Goal: Contribute content

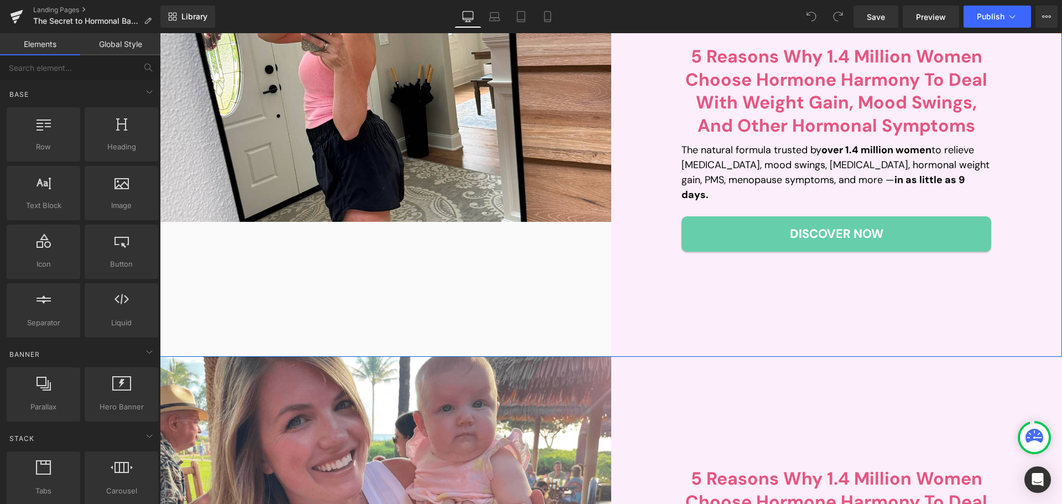
scroll to position [221, 0]
click at [734, 172] on p "The natural formula trusted by over 1.4 million women to relieve [MEDICAL_DATA]…" at bounding box center [836, 172] width 310 height 60
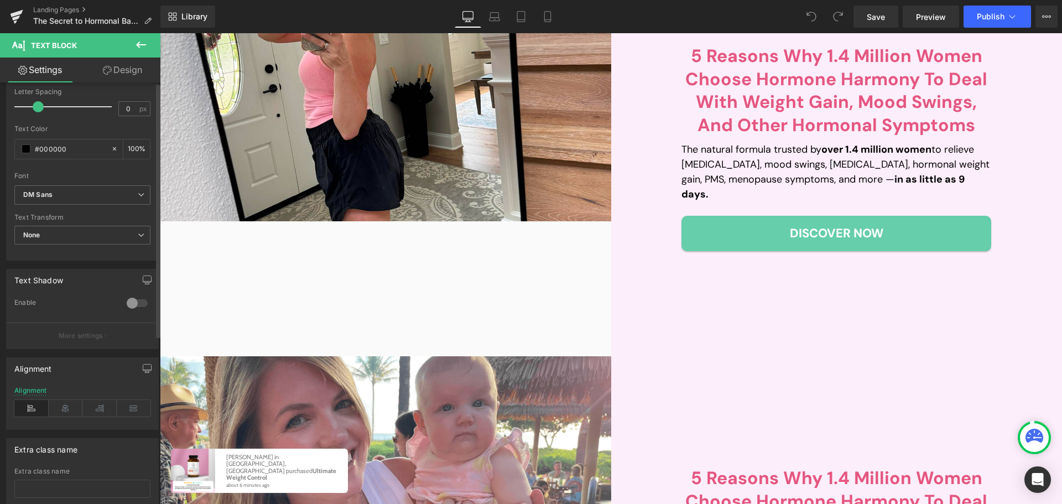
scroll to position [278, 0]
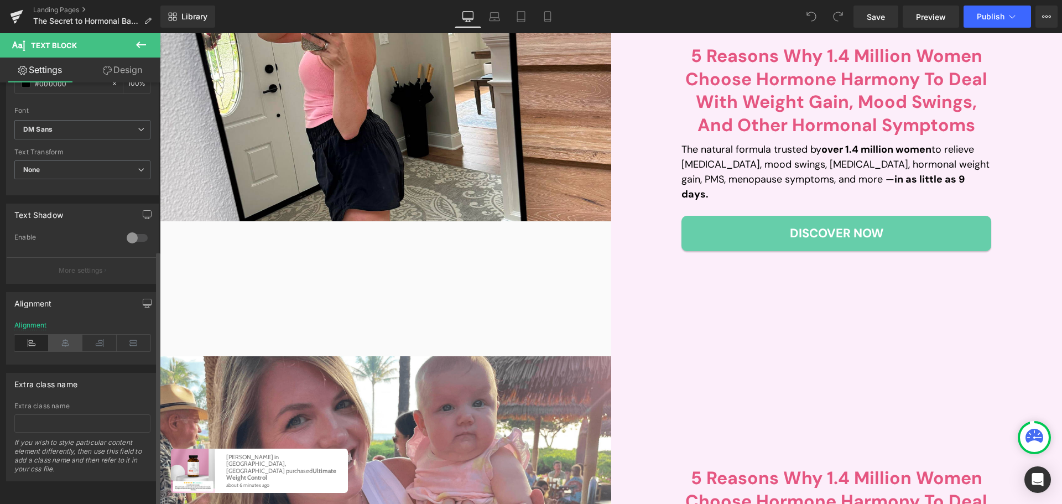
click at [65, 336] on icon at bounding box center [66, 343] width 34 height 17
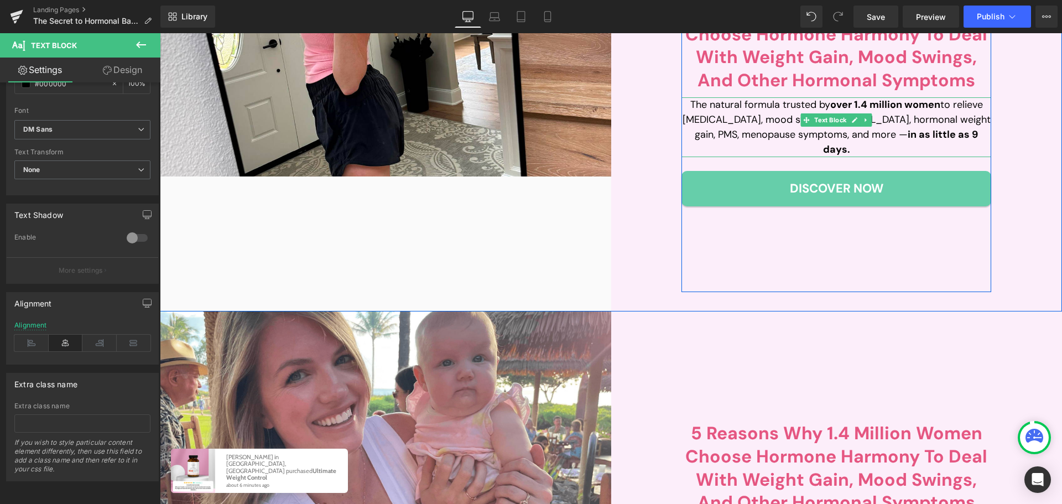
scroll to position [498, 0]
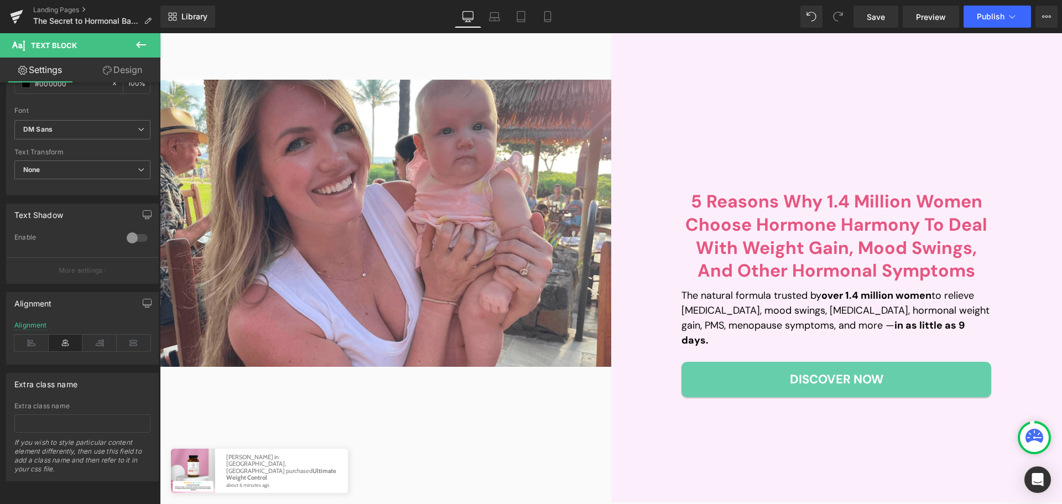
click at [743, 318] on p "The natural formula trusted by over 1.4 million women to relieve [MEDICAL_DATA]…" at bounding box center [836, 318] width 310 height 60
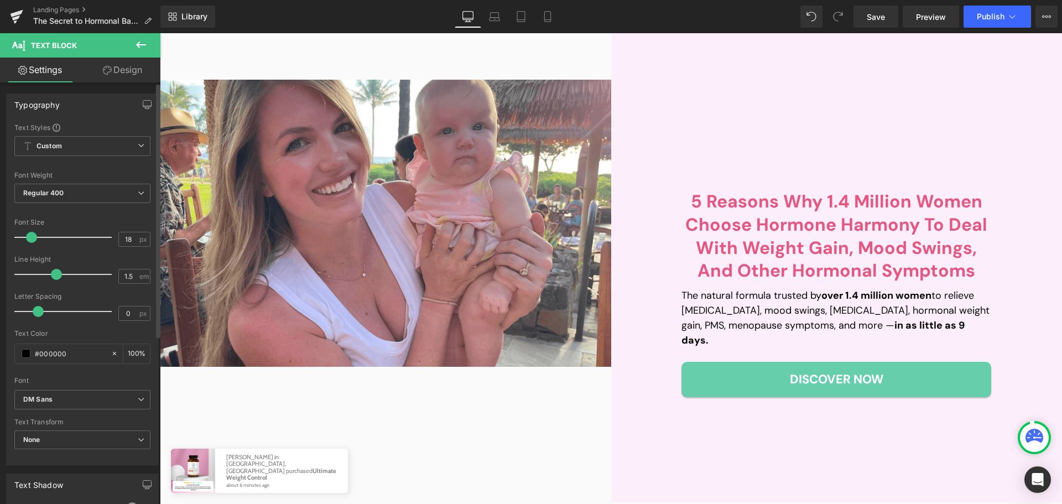
scroll to position [278, 0]
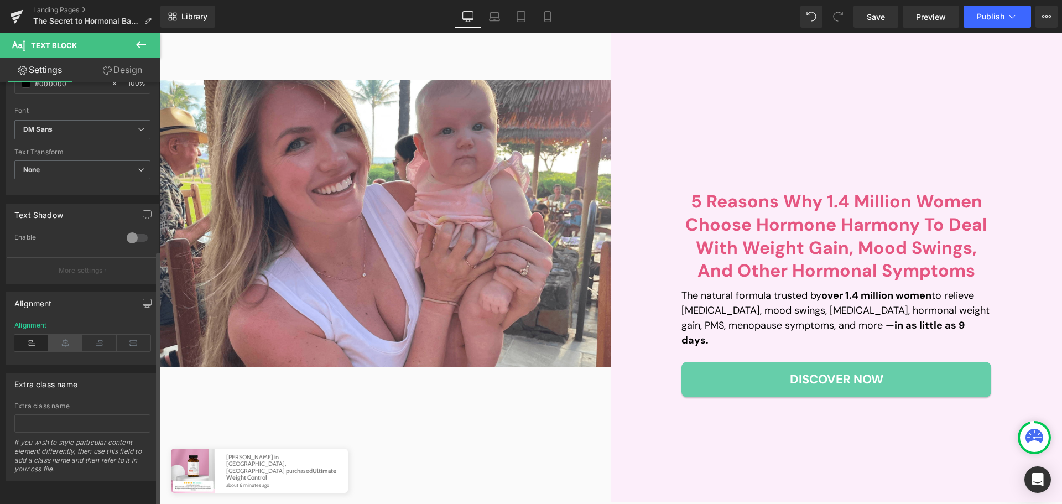
click at [68, 339] on icon at bounding box center [66, 343] width 34 height 17
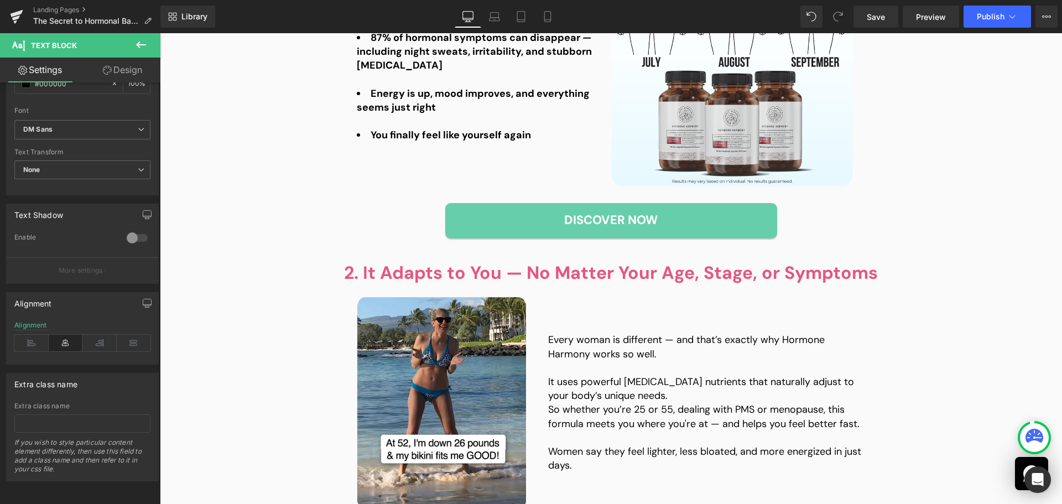
scroll to position [1162, 0]
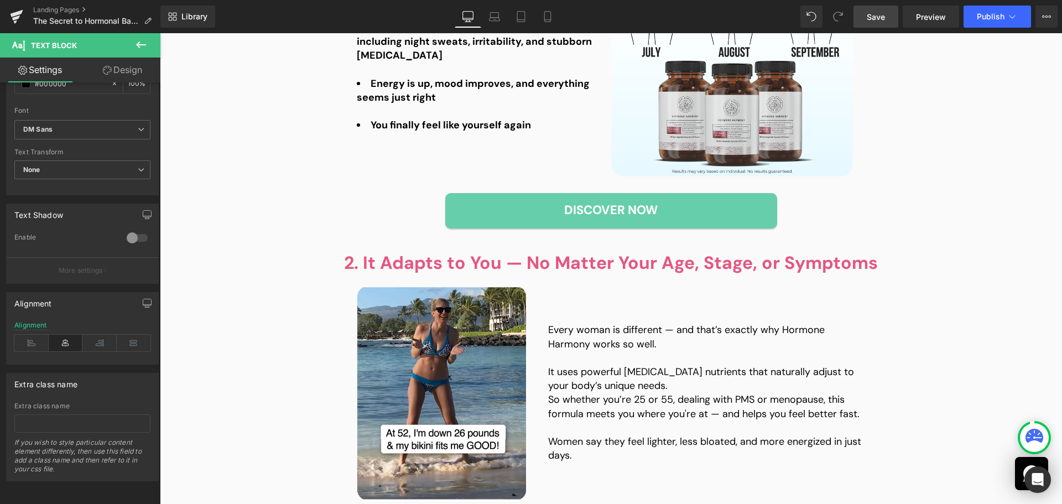
drag, startPoint x: 877, startPoint y: 10, endPoint x: 594, endPoint y: 100, distance: 296.5
click at [877, 10] on link "Save" at bounding box center [875, 17] width 45 height 22
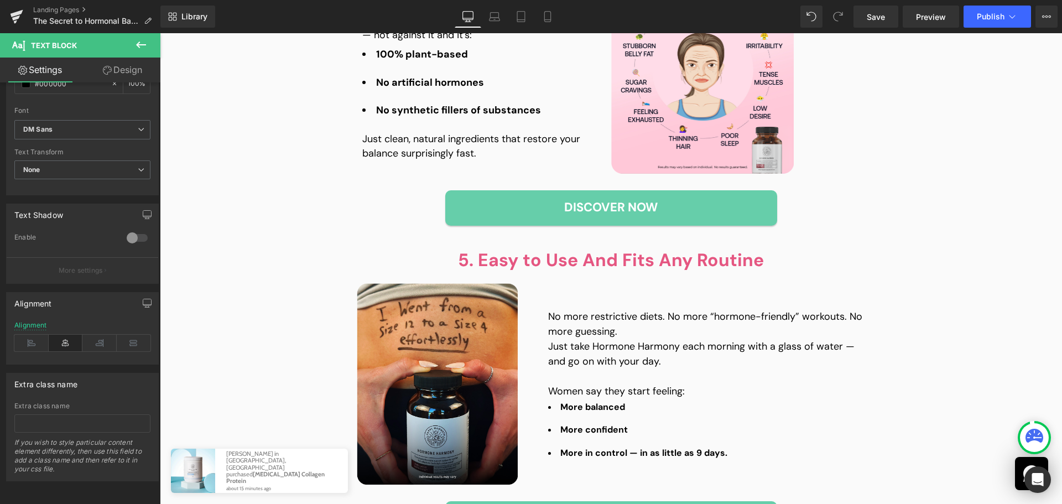
scroll to position [1936, 0]
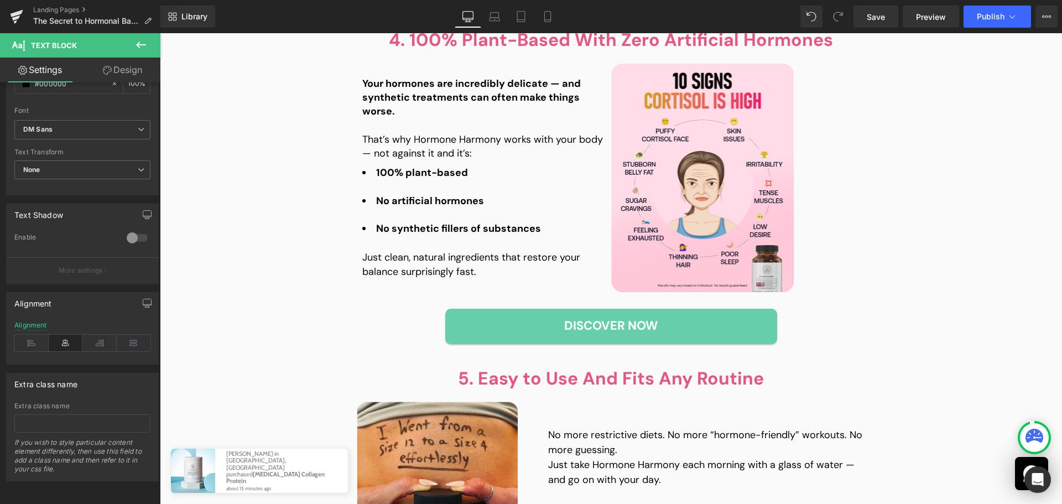
click at [431, 197] on strong "No artificial hormones" at bounding box center [430, 200] width 108 height 13
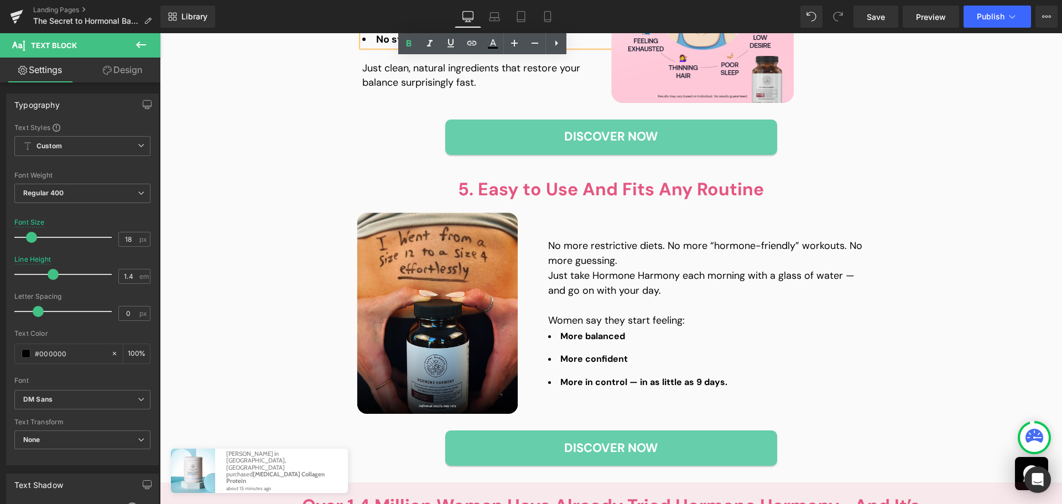
scroll to position [2157, 0]
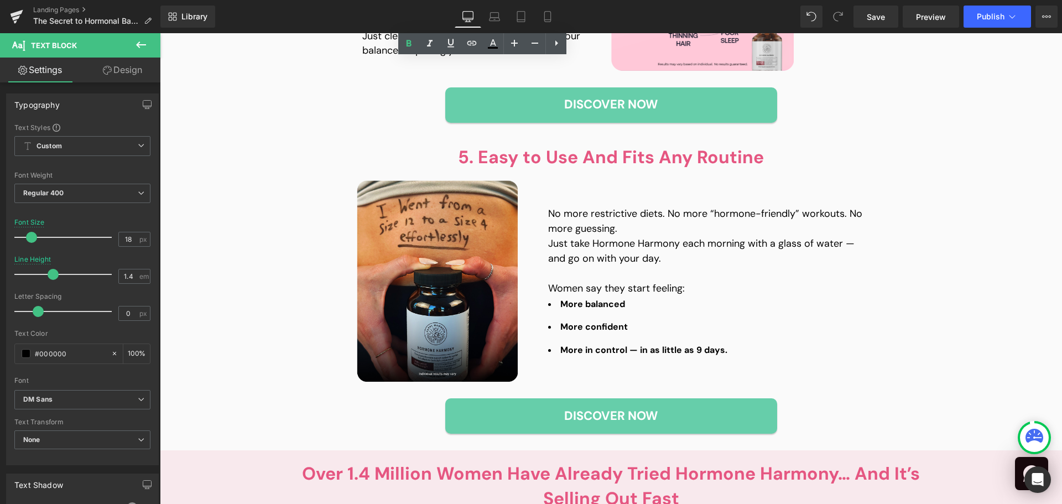
click at [575, 311] on div at bounding box center [706, 316] width 317 height 12
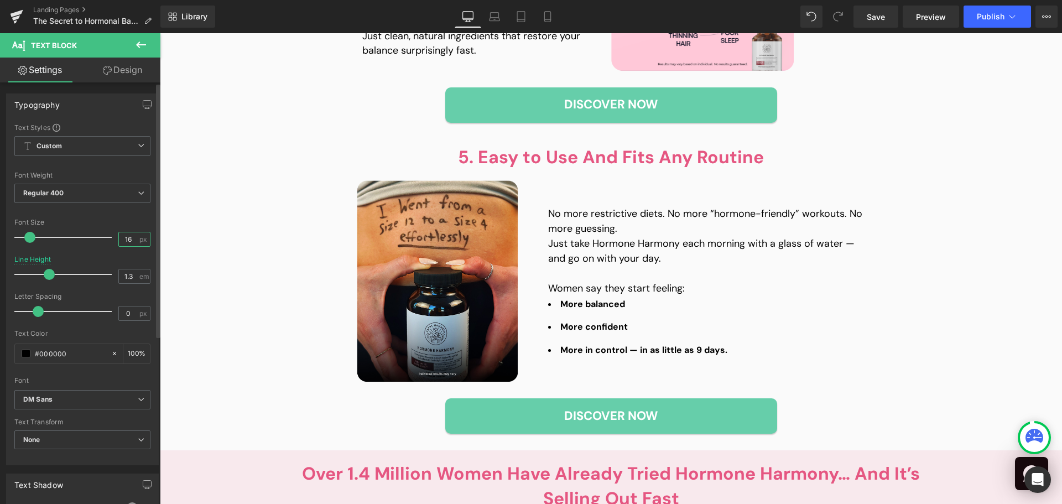
click at [126, 242] on input "16" at bounding box center [128, 239] width 19 height 14
type input "18"
drag, startPoint x: 216, startPoint y: 270, endPoint x: 638, endPoint y: 309, distance: 423.3
click at [638, 310] on div at bounding box center [706, 316] width 317 height 12
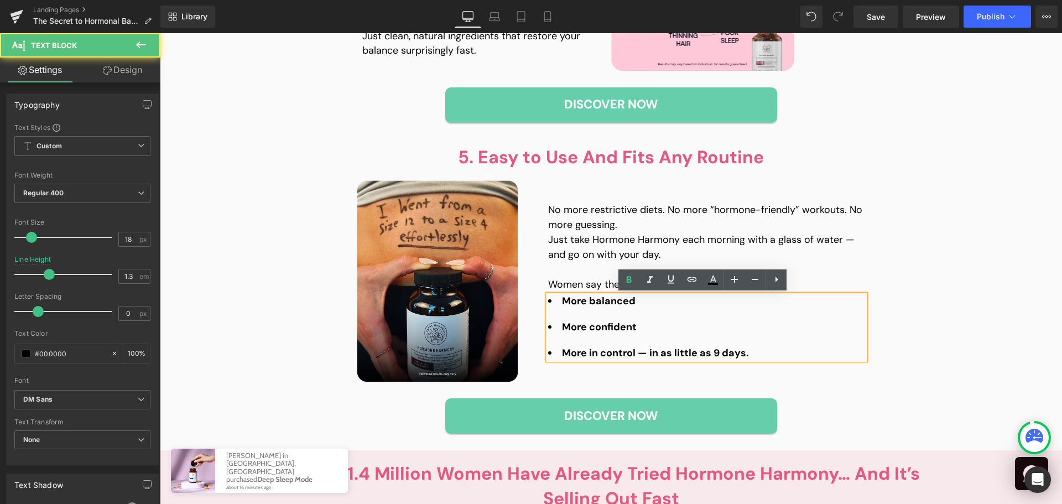
click at [558, 231] on p "No more restrictive diets. No more “hormone-friendly” workouts. No more guessin…" at bounding box center [706, 217] width 317 height 30
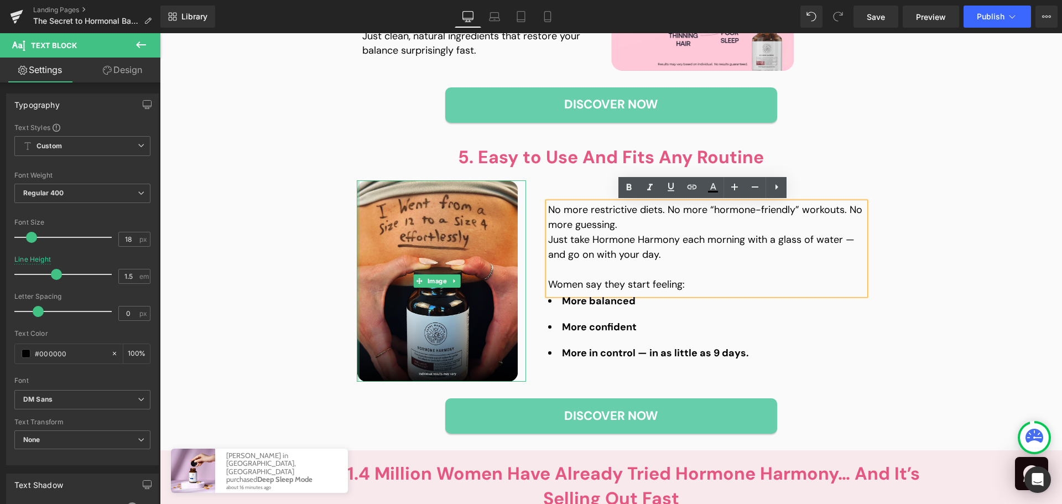
click at [233, 161] on div "5. Easy to Use And Fits Any Routine Heading Image No more restrictive diets. No…" at bounding box center [611, 289] width 902 height 289
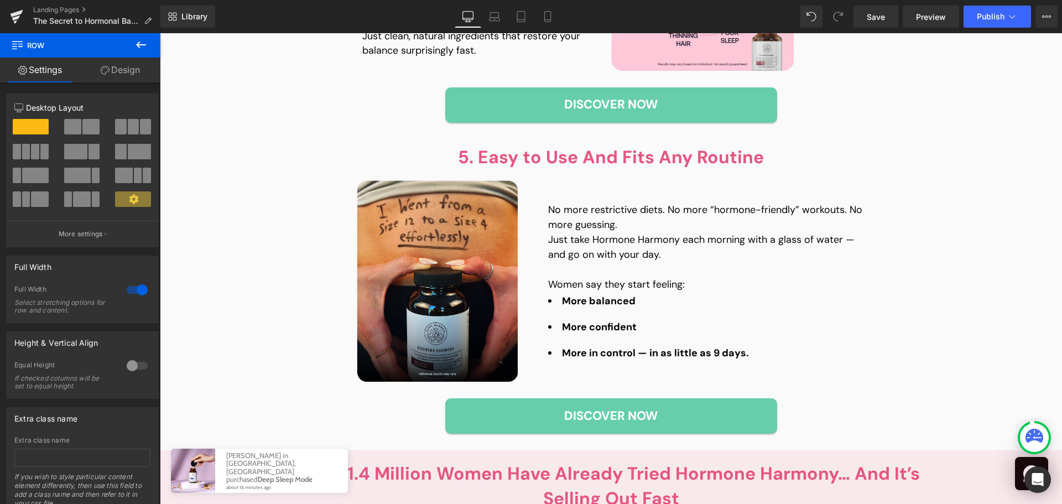
click at [491, 22] on link "Laptop" at bounding box center [494, 17] width 27 height 22
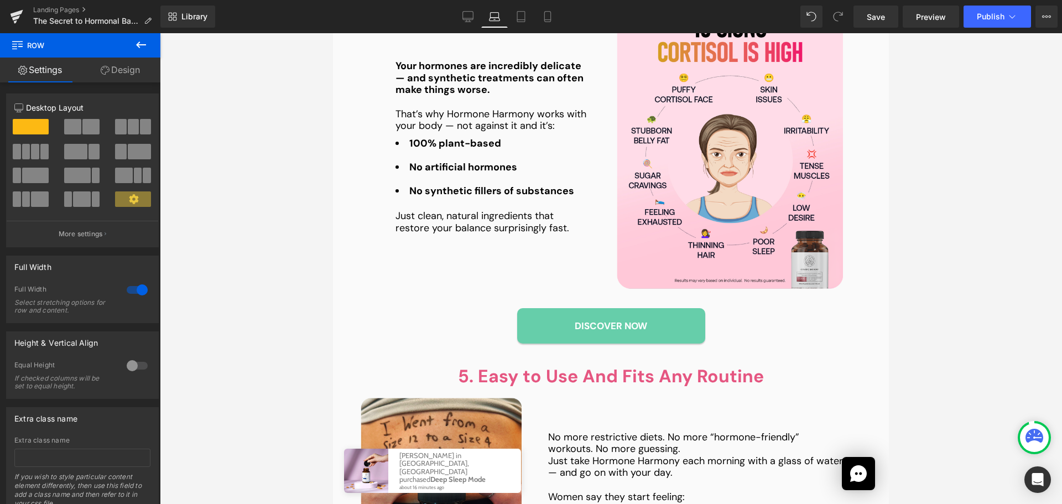
scroll to position [1836, 0]
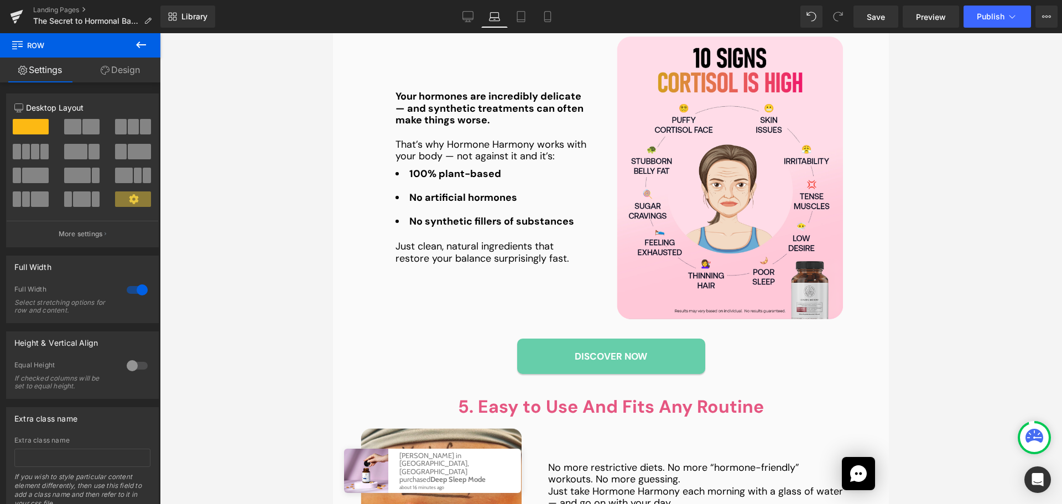
click at [452, 202] on div "100% plant-based No artificial hormones No synthetic fillers of substances Text…" at bounding box center [492, 198] width 194 height 60
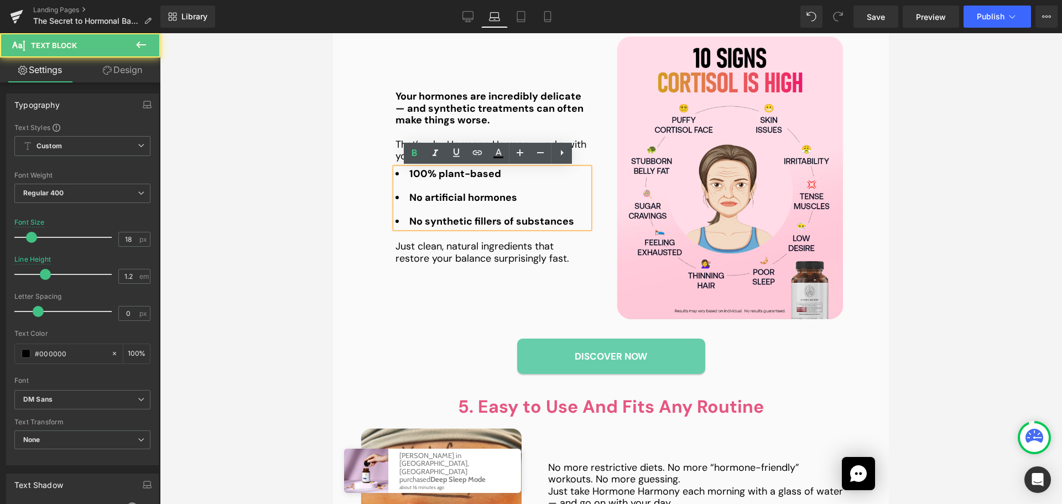
scroll to position [2002, 0]
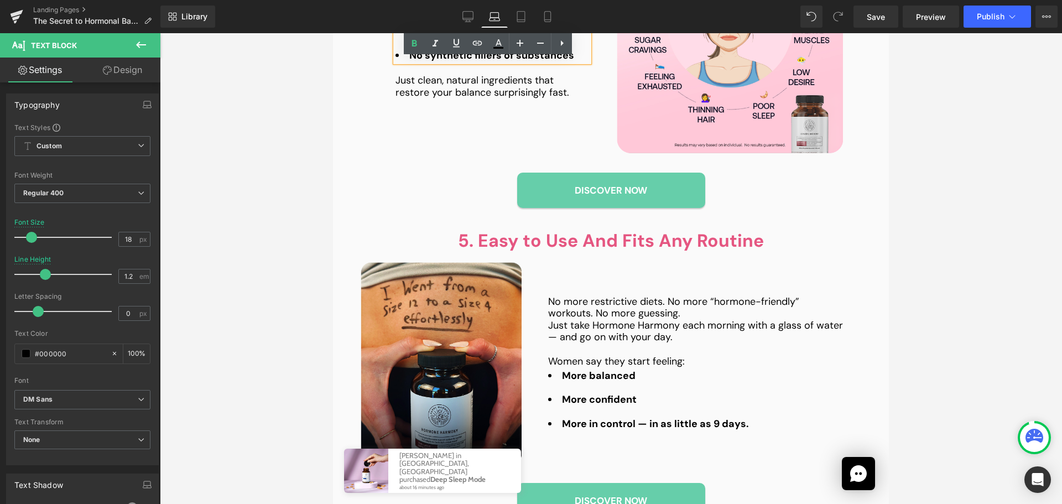
click at [602, 408] on div at bounding box center [695, 412] width 295 height 12
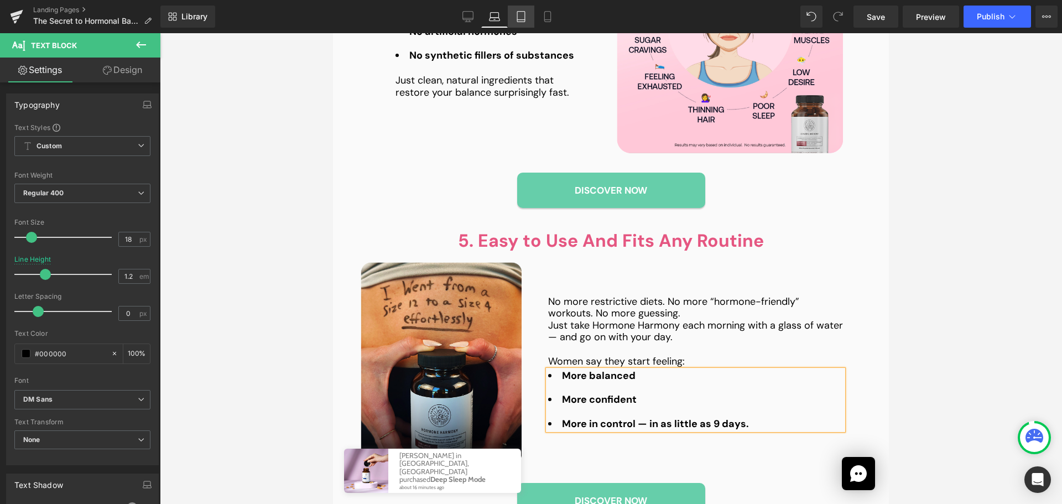
drag, startPoint x: 525, startPoint y: 23, endPoint x: 140, endPoint y: 24, distance: 385.5
click at [525, 23] on link "Tablet" at bounding box center [521, 17] width 27 height 22
type input "100"
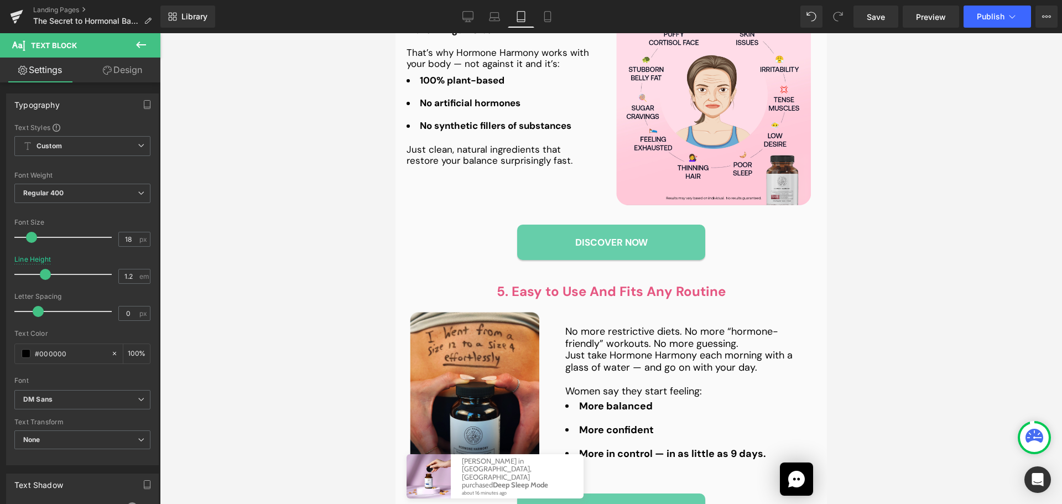
scroll to position [2211, 0]
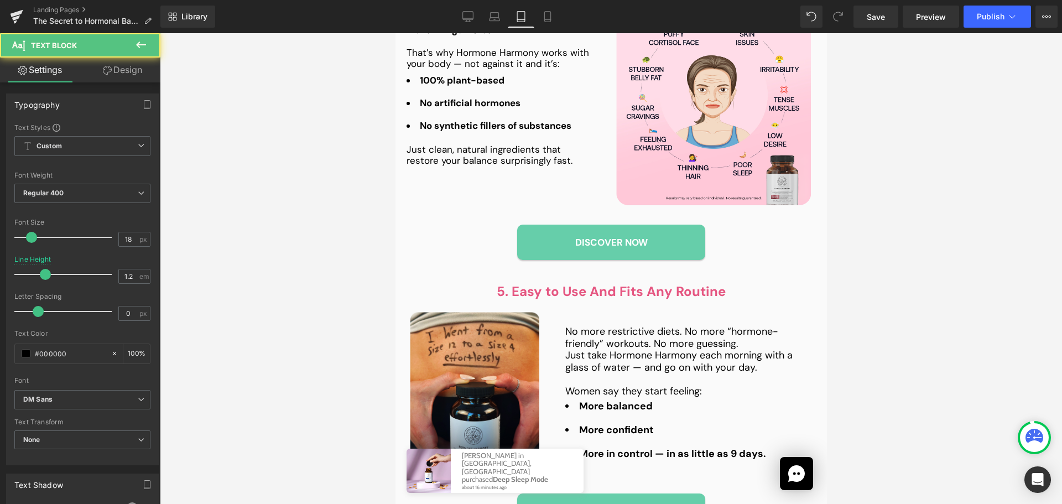
click at [591, 399] on strong "More balanced" at bounding box center [616, 405] width 74 height 13
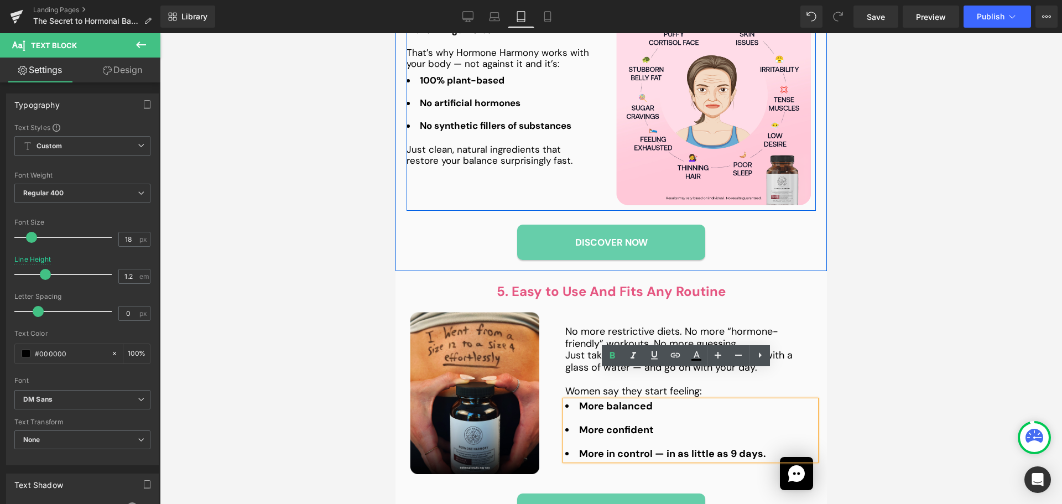
click at [461, 76] on div "100% plant-based No artificial hormones No synthetic fillers of substances Text…" at bounding box center [497, 103] width 183 height 56
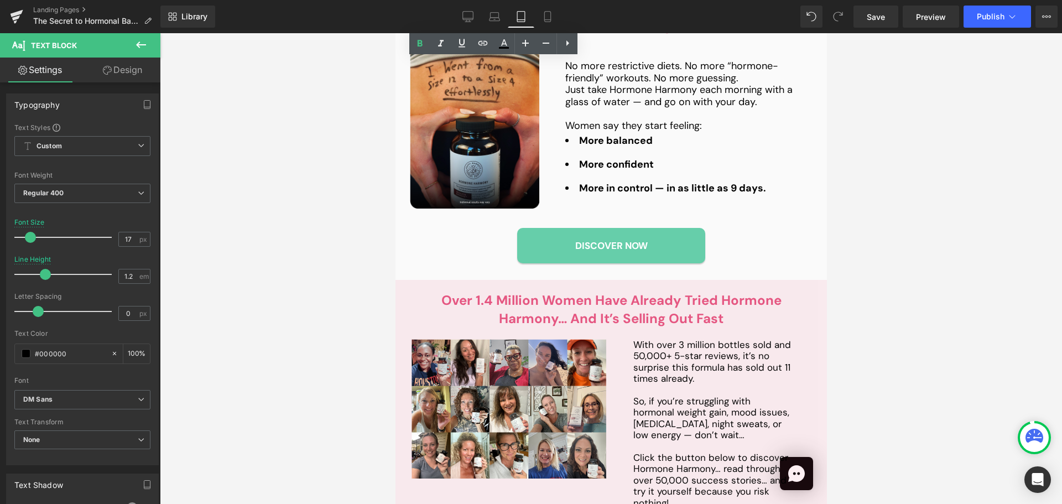
scroll to position [2653, 0]
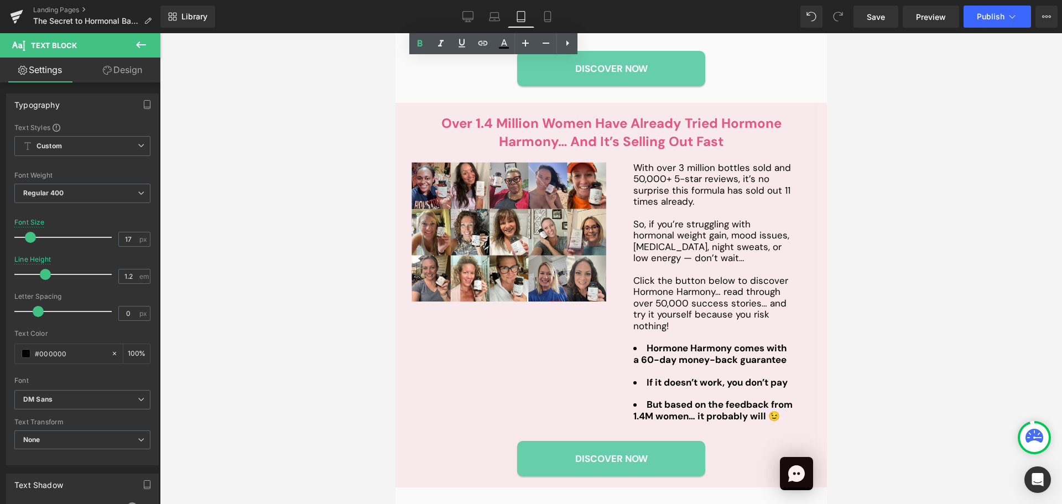
click at [680, 361] on div "Hormone Harmony comes with a 60-day money-back guarantee If it doesn’t work, yo…" at bounding box center [713, 381] width 160 height 79
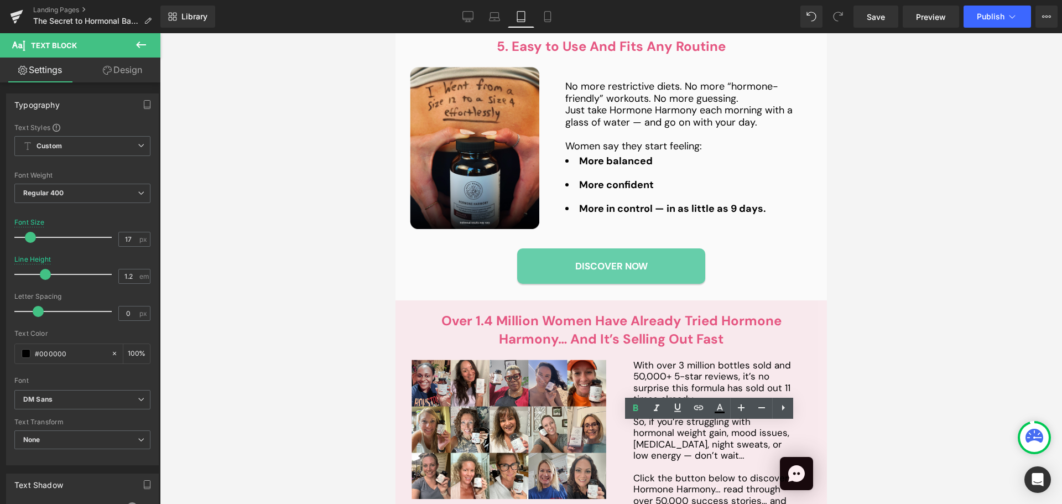
scroll to position [2432, 0]
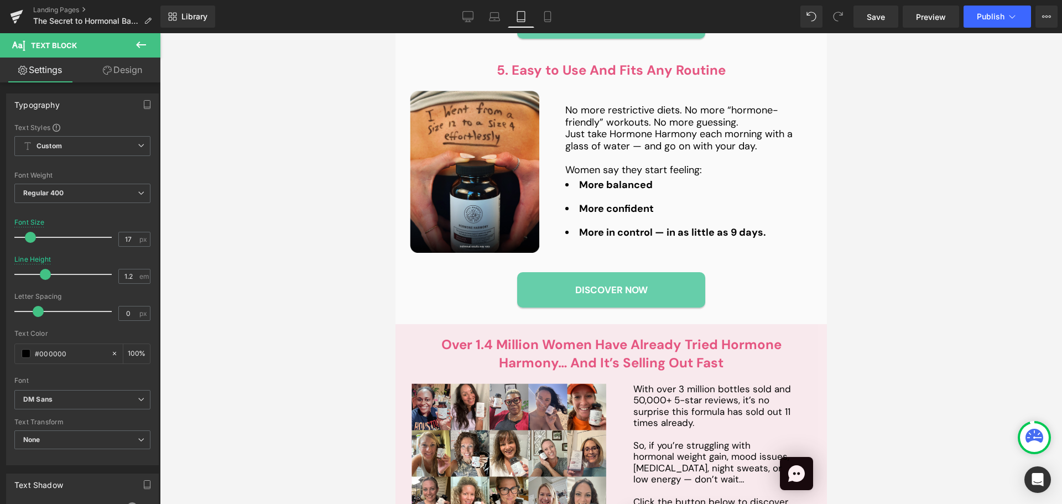
click at [628, 215] on div at bounding box center [690, 221] width 251 height 12
click at [119, 238] on input "18" at bounding box center [128, 239] width 19 height 14
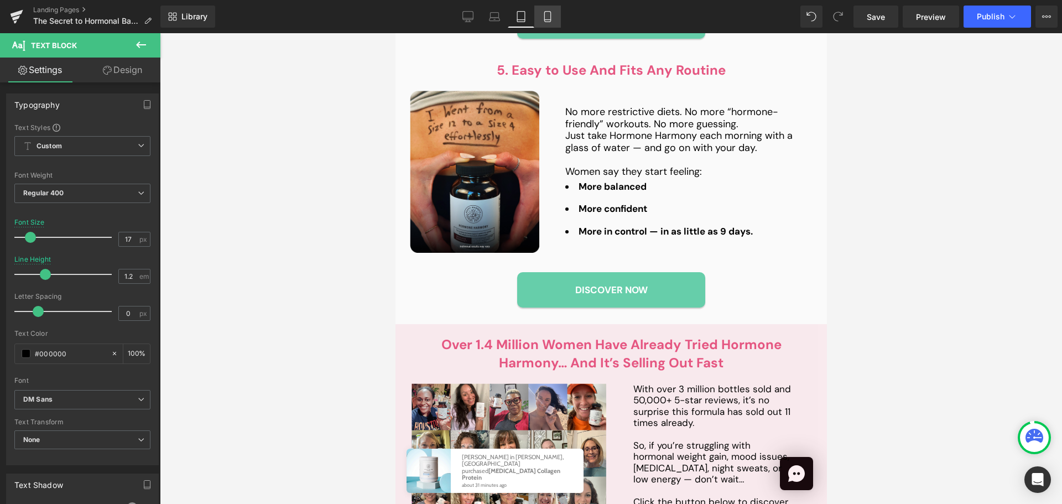
click at [549, 19] on icon at bounding box center [547, 16] width 11 height 11
type input "18"
type input "1.5"
type input "100"
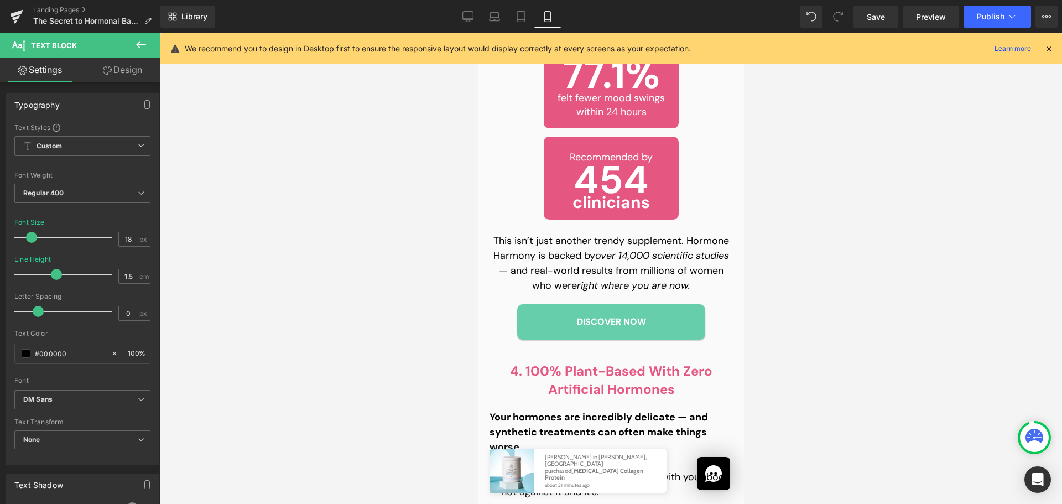
scroll to position [3417, 0]
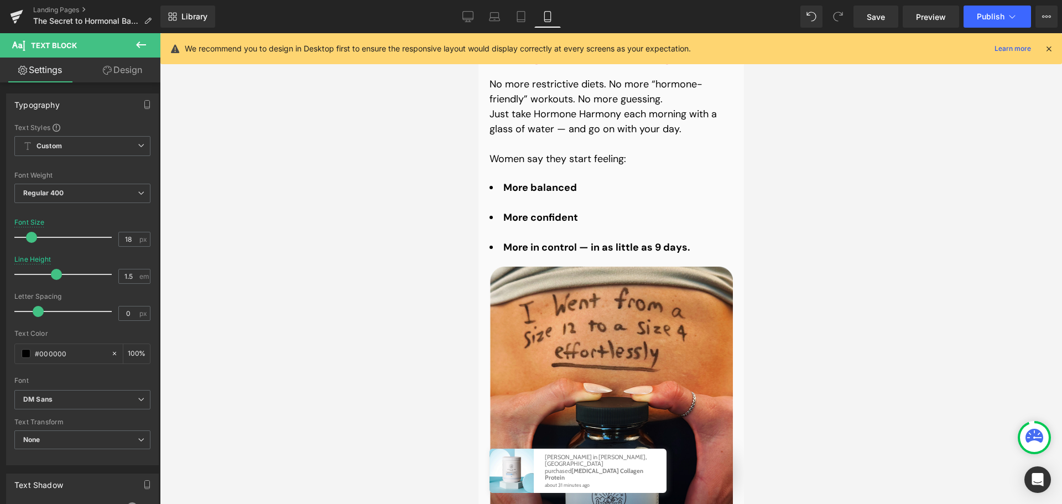
click at [529, 195] on div at bounding box center [610, 202] width 243 height 15
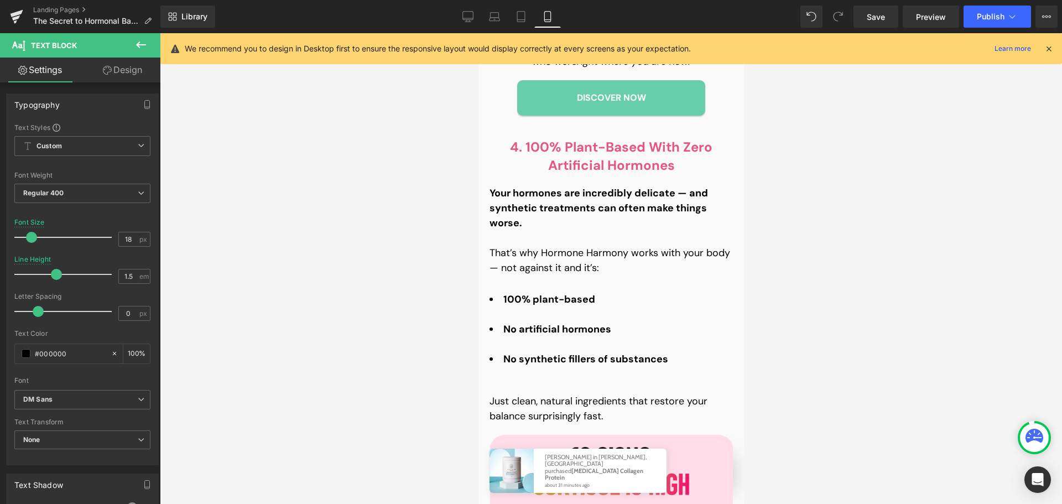
scroll to position [2643, 0]
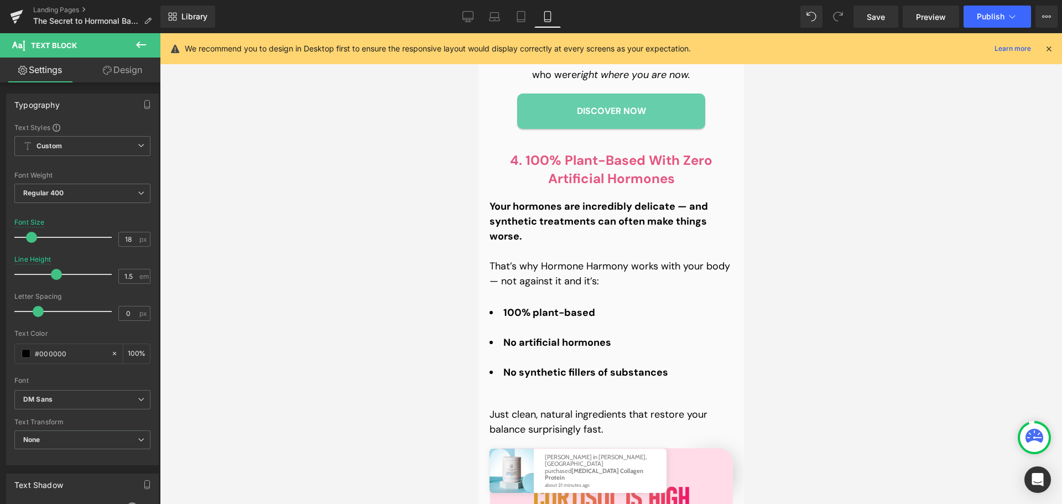
click at [555, 350] on div at bounding box center [610, 357] width 243 height 15
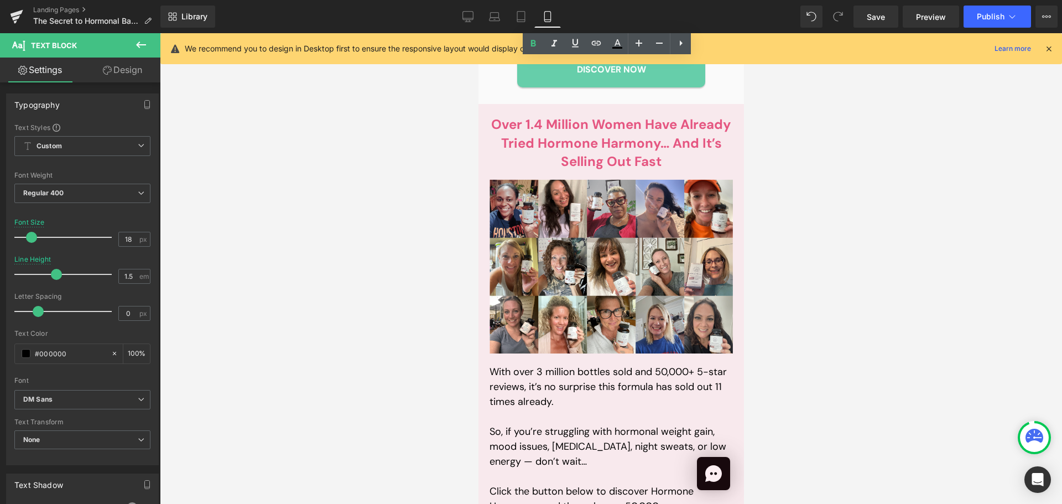
scroll to position [4192, 0]
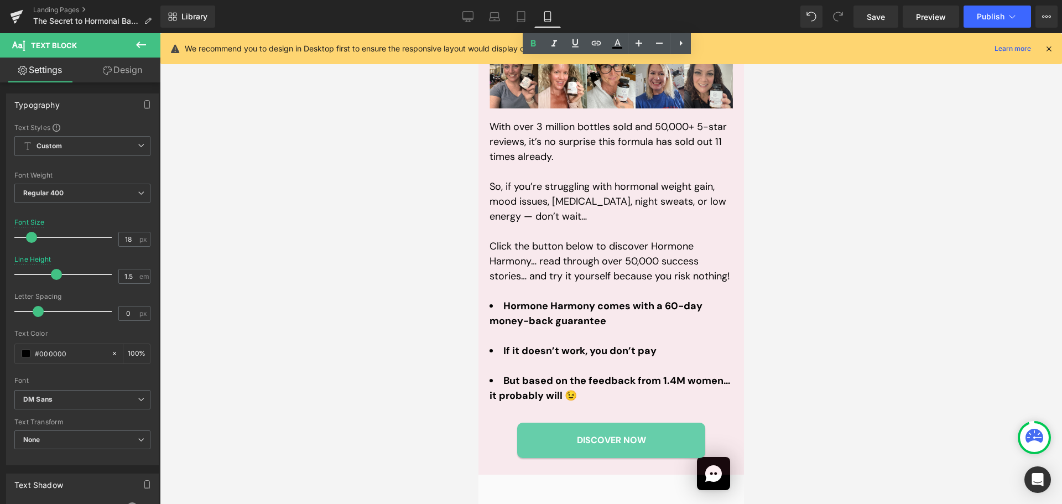
click at [550, 329] on div at bounding box center [610, 336] width 243 height 15
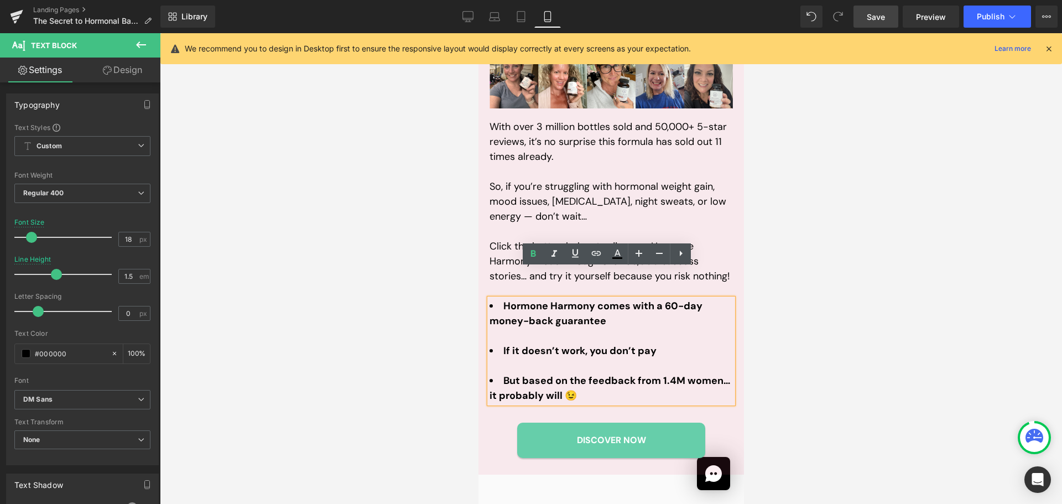
click at [864, 20] on link "Save" at bounding box center [875, 17] width 45 height 22
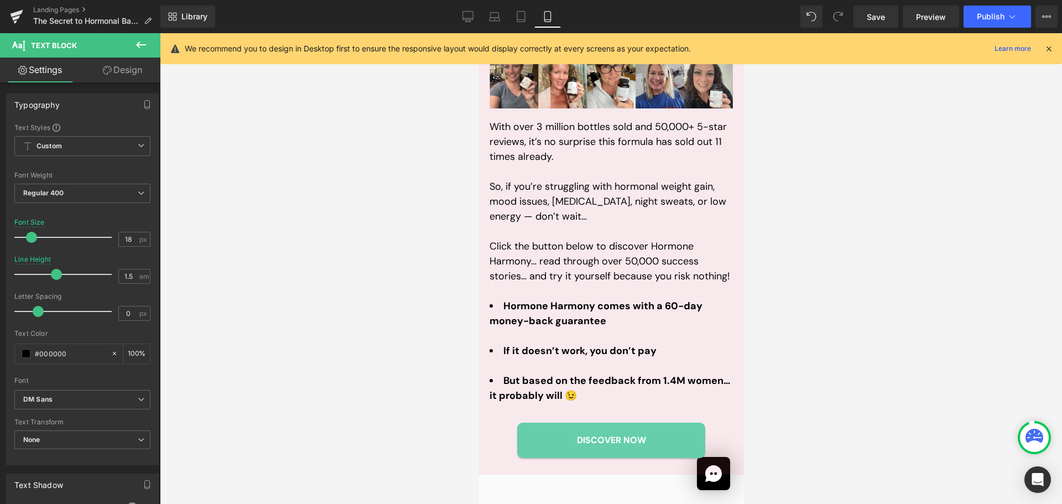
click at [477, 1] on div "Library Mobile Desktop Laptop Tablet Mobile Save Preview Publish Scheduled View…" at bounding box center [611, 16] width 902 height 33
click at [470, 18] on icon at bounding box center [467, 16] width 11 height 11
type input "1.4"
type input "100"
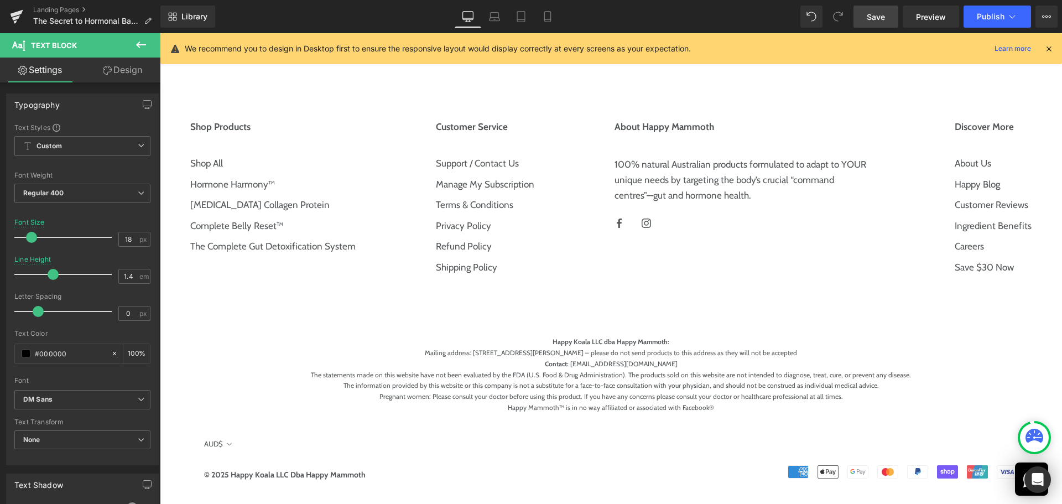
scroll to position [2274, 0]
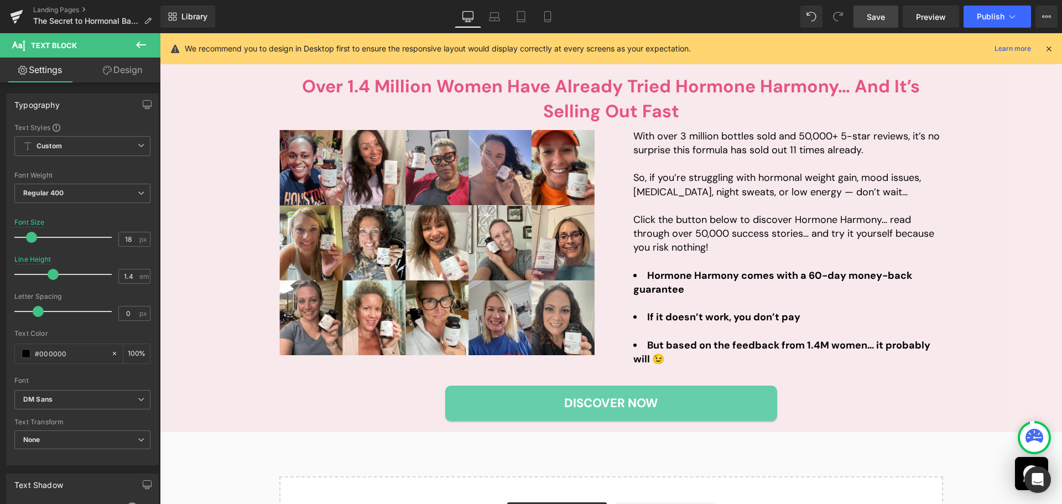
click at [885, 14] on span "Save" at bounding box center [876, 17] width 18 height 12
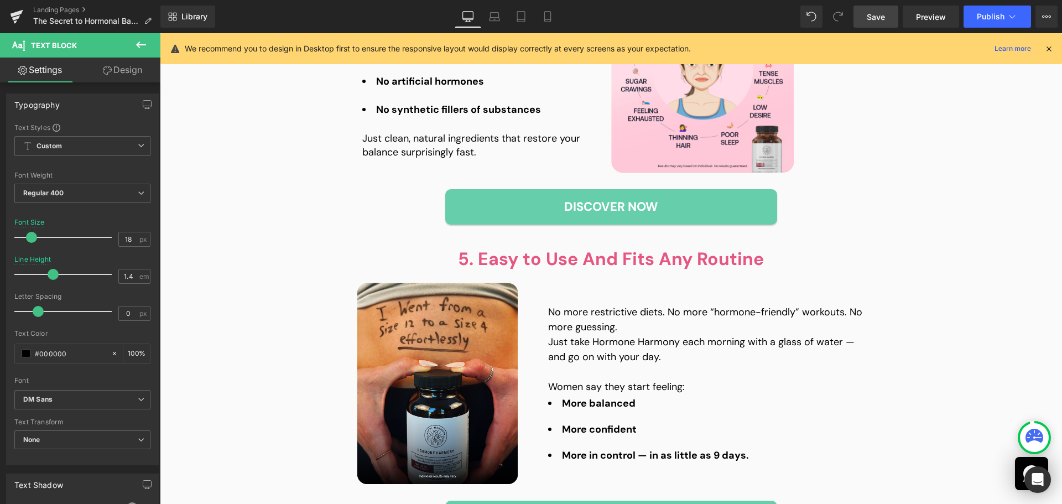
scroll to position [1635, 0]
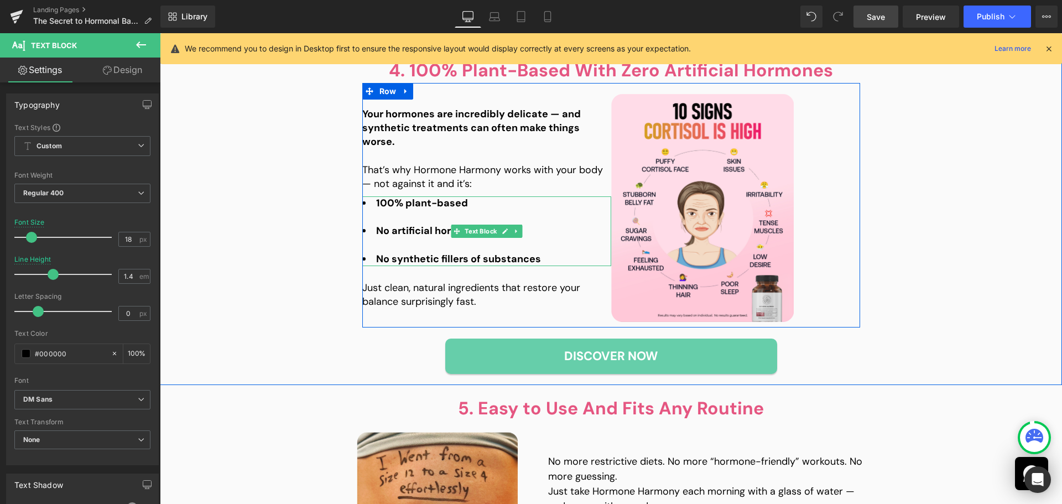
click at [479, 212] on div at bounding box center [486, 217] width 249 height 14
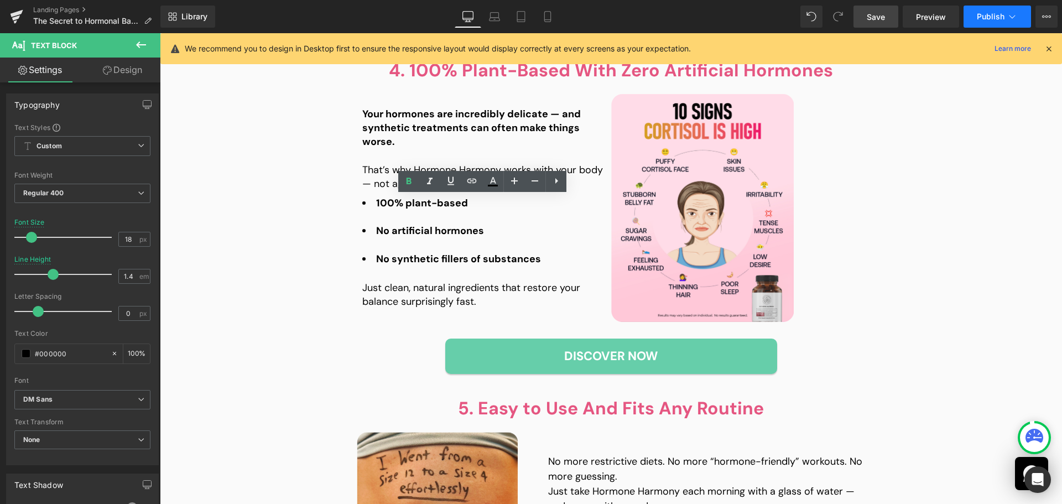
click at [997, 18] on span "Publish" at bounding box center [991, 16] width 28 height 9
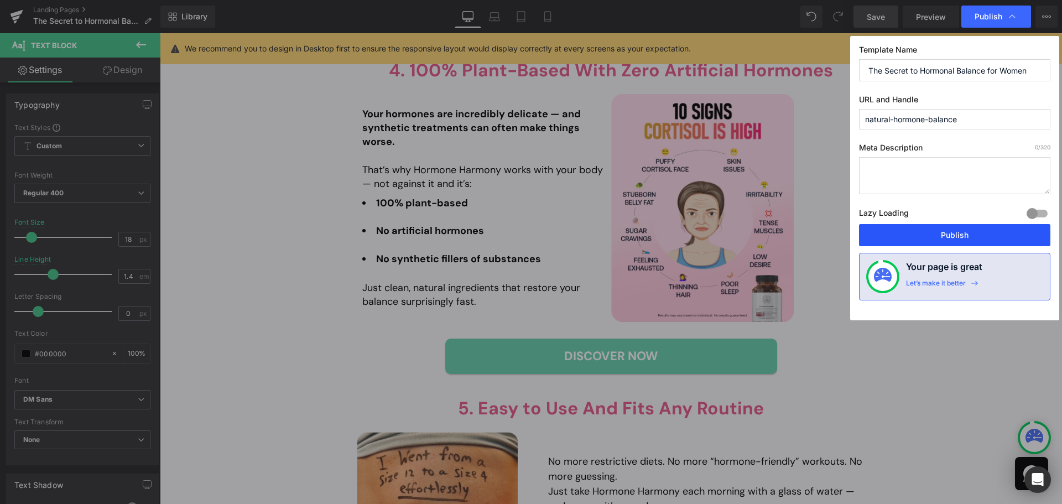
click at [933, 239] on button "Publish" at bounding box center [954, 235] width 191 height 22
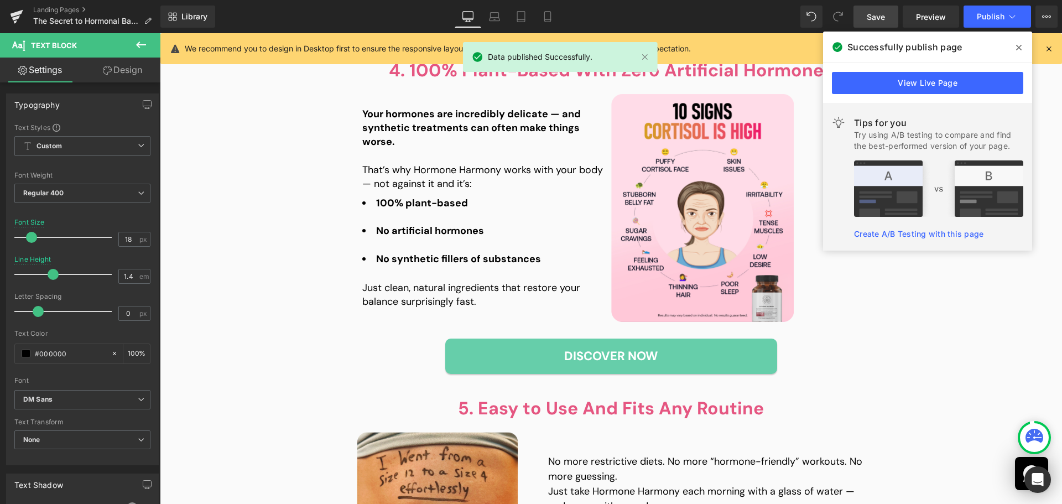
click at [1019, 47] on icon at bounding box center [1019, 48] width 6 height 6
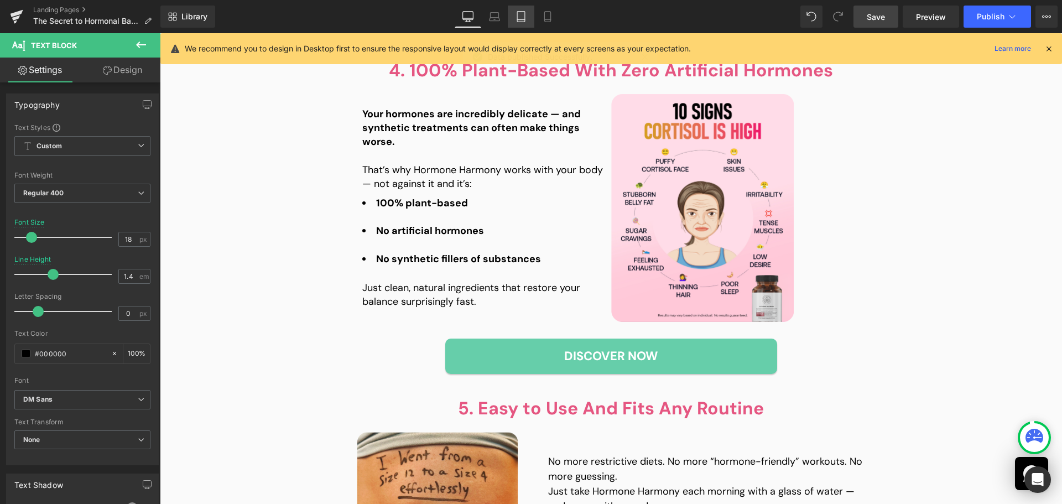
click at [524, 20] on icon at bounding box center [521, 16] width 11 height 11
type input "17"
type input "1.2"
type input "100"
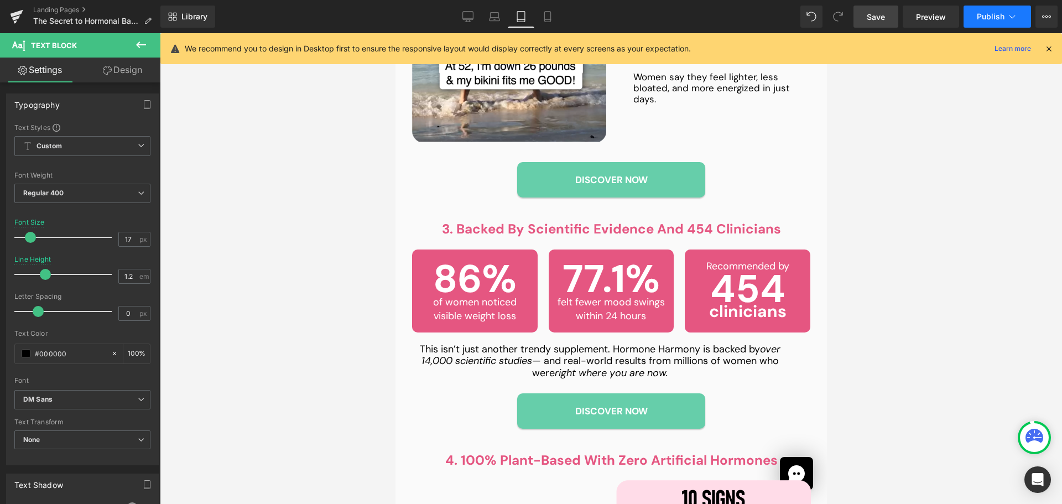
scroll to position [1665, 0]
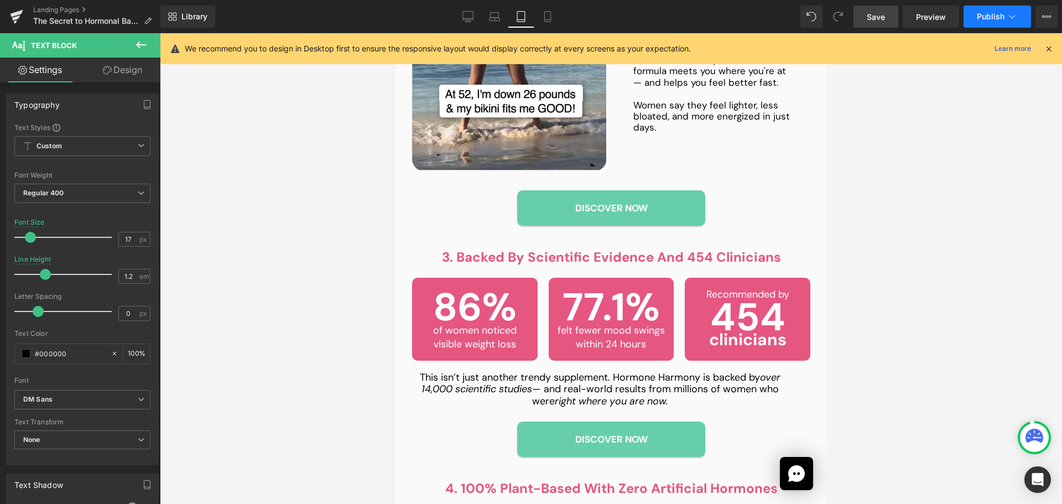
click at [986, 23] on button "Publish" at bounding box center [997, 17] width 67 height 22
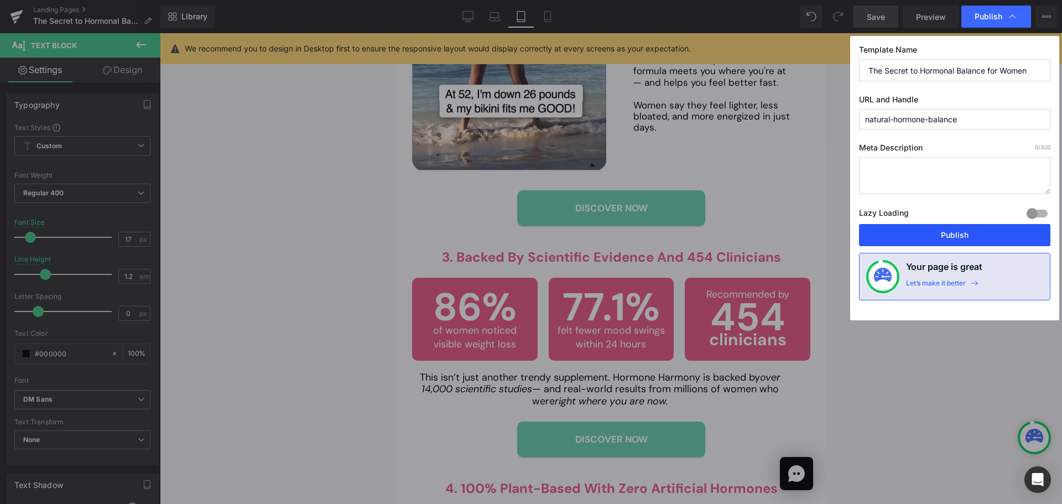
click at [956, 228] on button "Publish" at bounding box center [954, 235] width 191 height 22
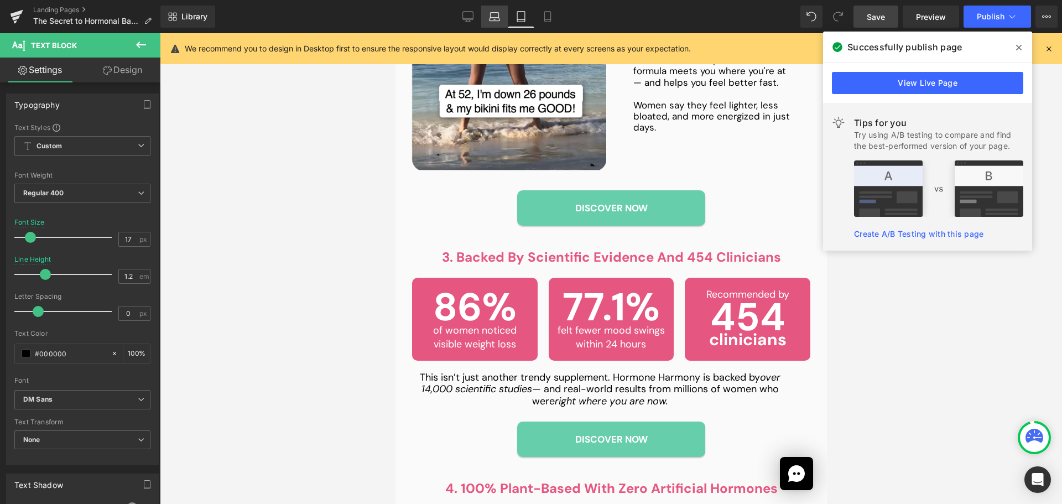
click at [497, 10] on link "Laptop" at bounding box center [494, 17] width 27 height 22
type input "18"
type input "100"
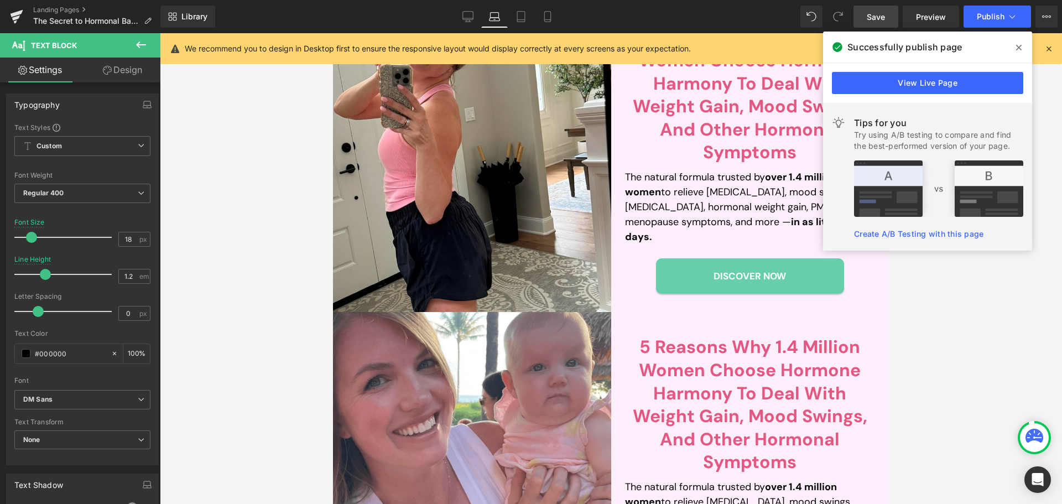
scroll to position [443, 0]
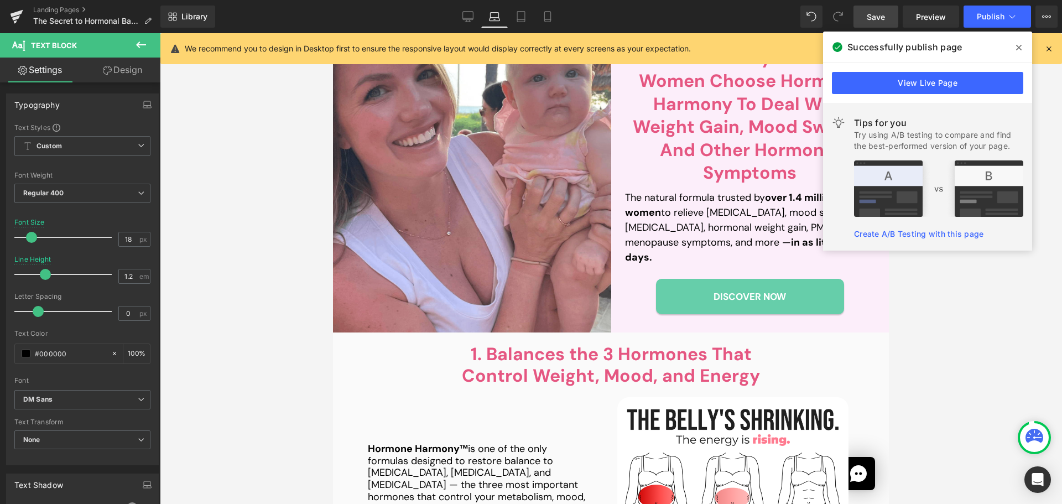
click at [690, 226] on p "The natural formula trusted by over 1.4 million women to relieve [MEDICAL_DATA]…" at bounding box center [750, 227] width 251 height 75
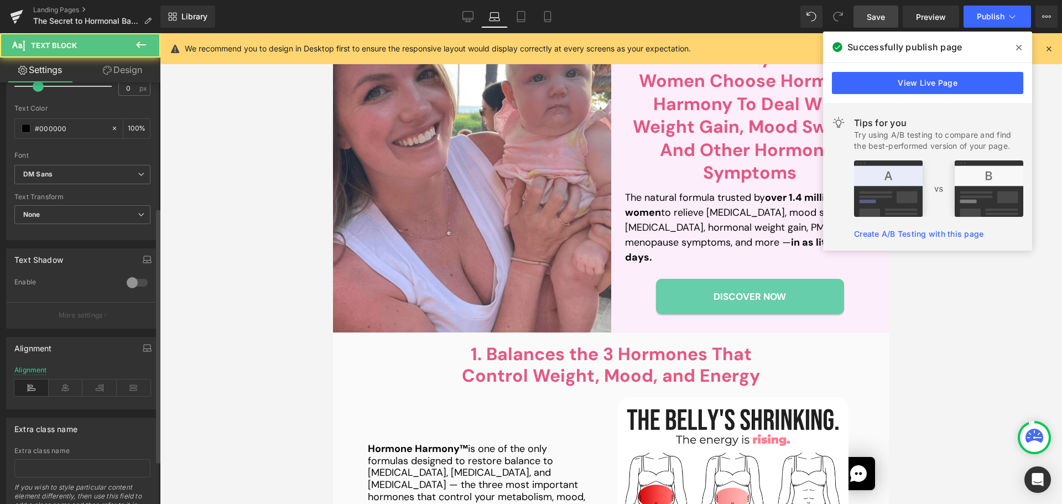
scroll to position [278, 0]
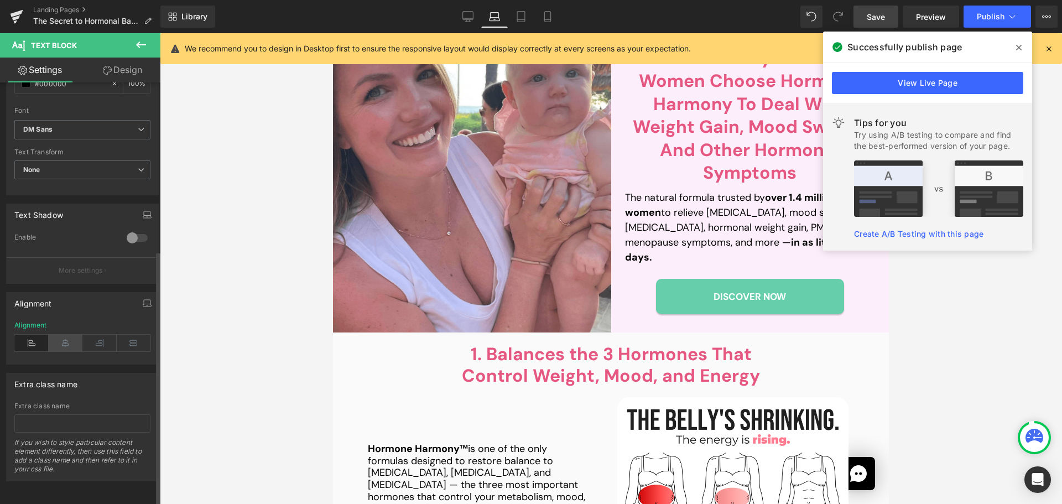
click at [65, 335] on icon at bounding box center [66, 343] width 34 height 17
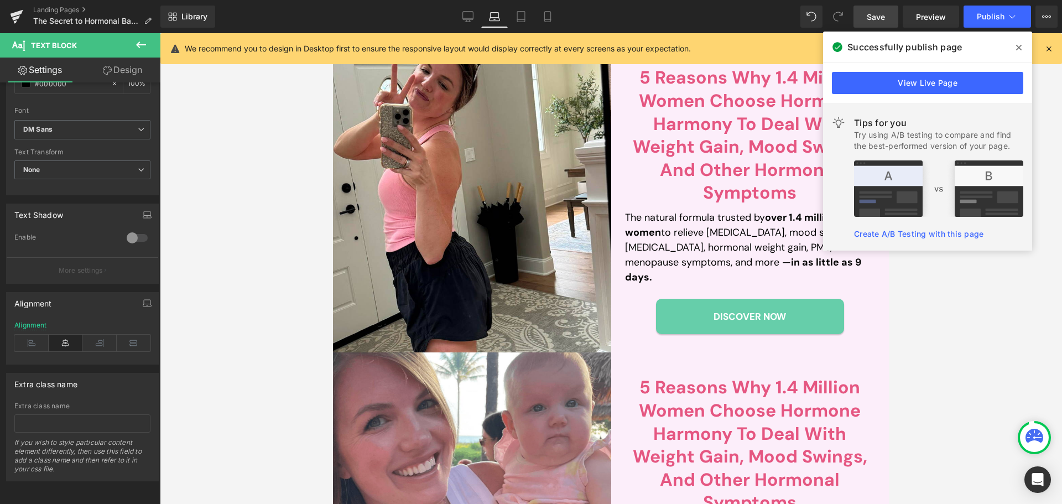
scroll to position [111, 0]
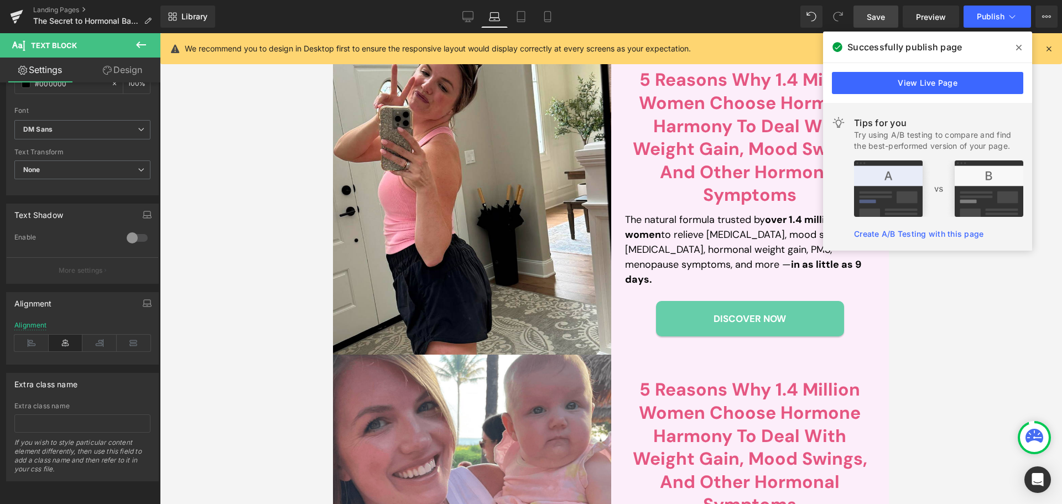
click at [689, 256] on p "The natural formula trusted by over 1.4 million women to relieve [MEDICAL_DATA]…" at bounding box center [750, 249] width 251 height 75
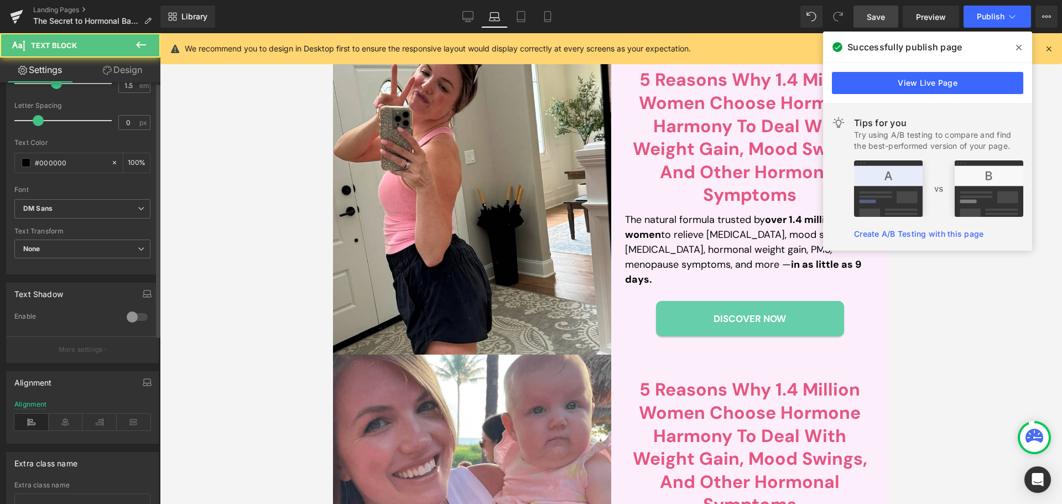
scroll to position [278, 0]
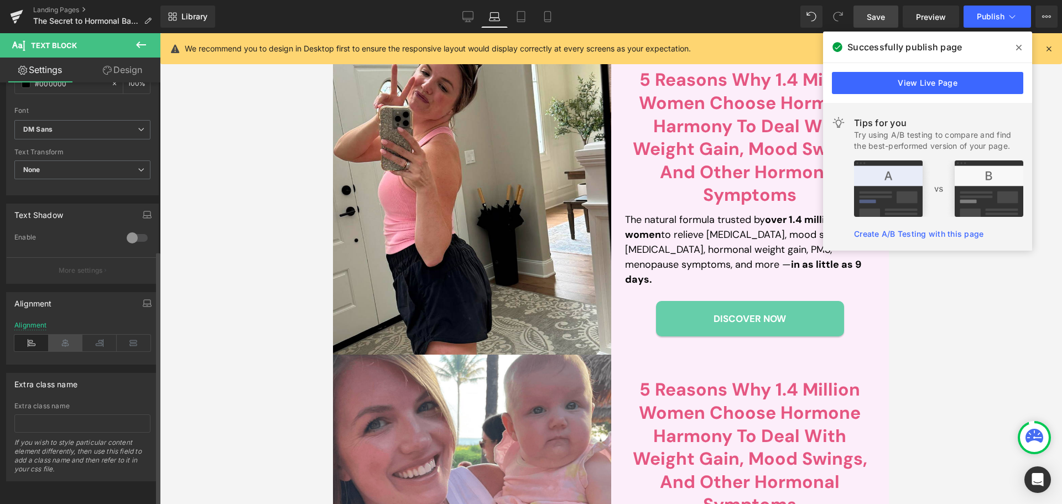
click at [67, 339] on icon at bounding box center [66, 343] width 34 height 17
click at [879, 16] on span "Save" at bounding box center [876, 17] width 18 height 12
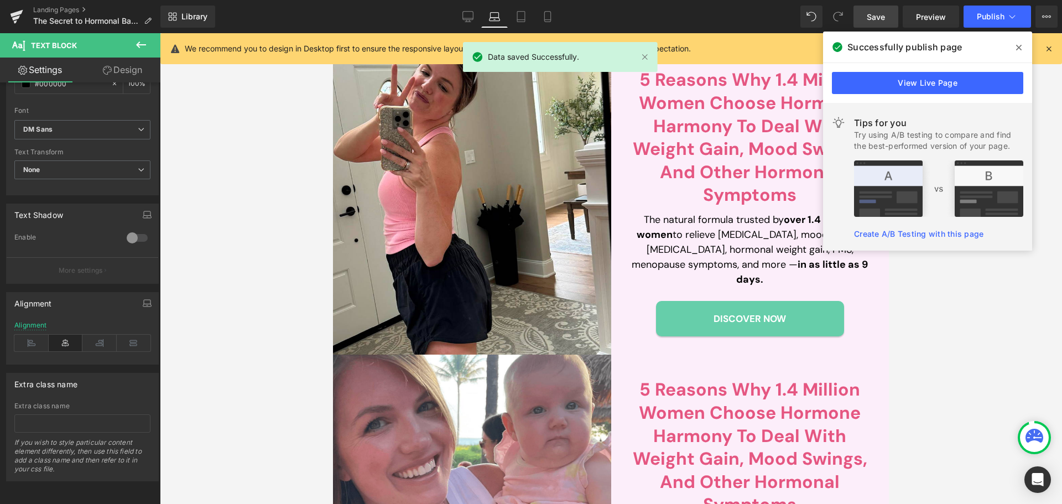
click at [1018, 49] on icon at bounding box center [1019, 48] width 6 height 6
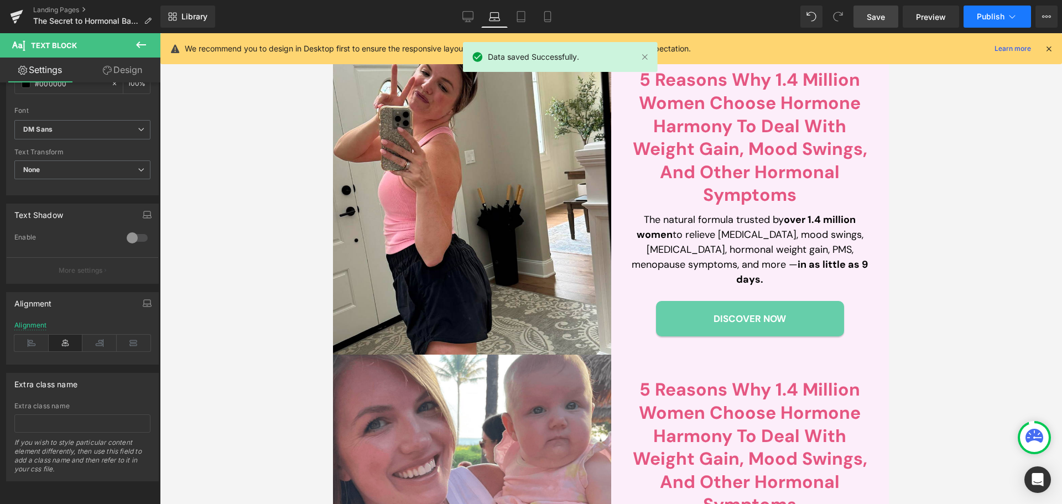
click at [995, 14] on span "Publish" at bounding box center [991, 16] width 28 height 9
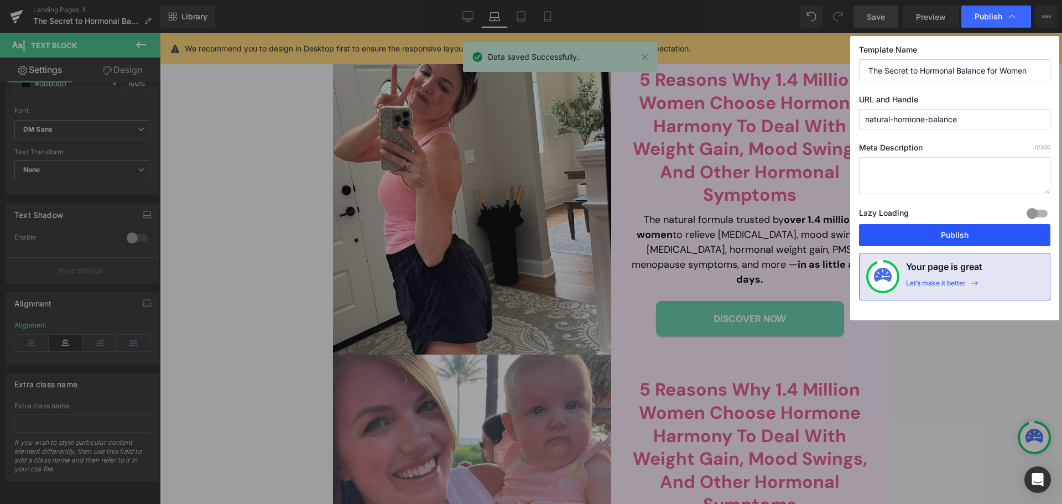
click at [969, 231] on button "Publish" at bounding box center [954, 235] width 191 height 22
